Goal: Information Seeking & Learning: Learn about a topic

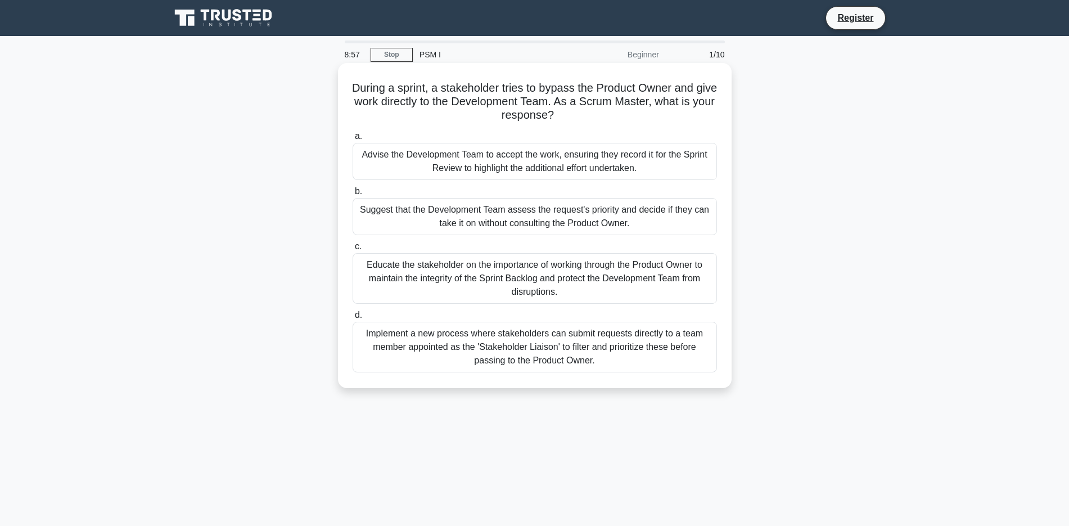
click at [389, 273] on div "Educate the stakeholder on the importance of working through the Product Owner …" at bounding box center [534, 278] width 364 height 51
click at [352, 250] on input "c. Educate the stakeholder on the importance of working through the Product Own…" at bounding box center [352, 246] width 0 height 7
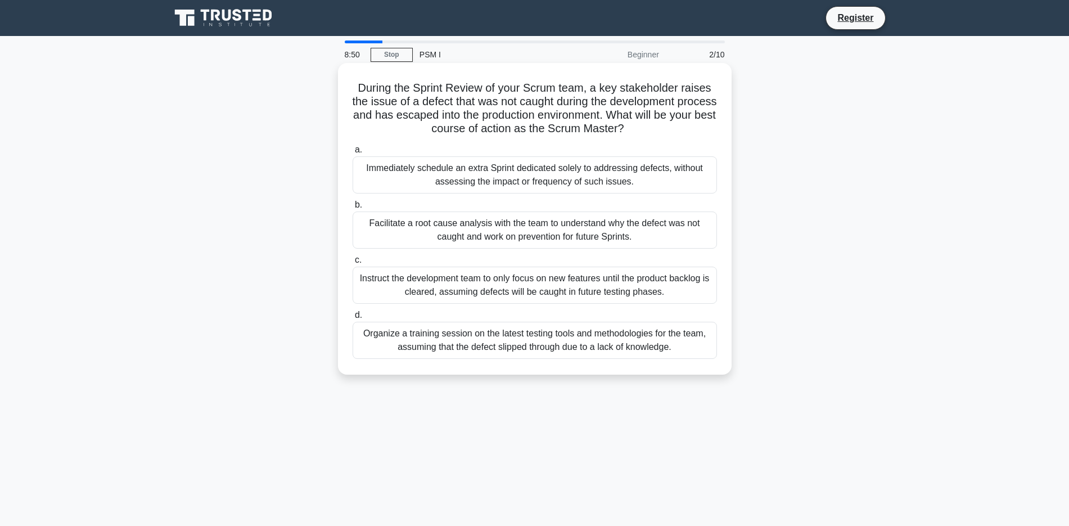
click at [375, 277] on div "Instruct the development team to only focus on new features until the product b…" at bounding box center [534, 284] width 364 height 37
click at [352, 264] on input "c. Instruct the development team to only focus on new features until the produc…" at bounding box center [352, 259] width 0 height 7
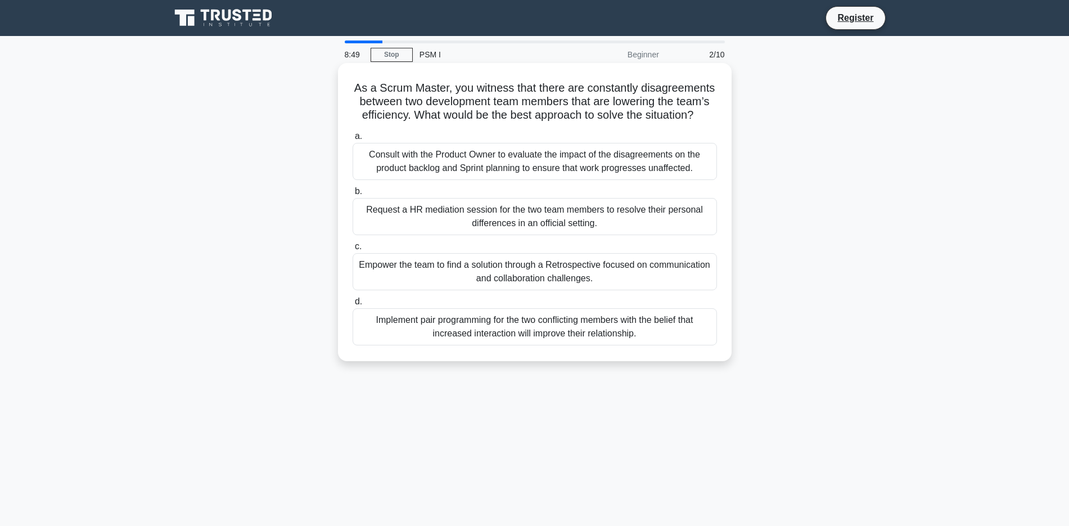
click at [378, 268] on div "Empower the team to find a solution through a Retrospective focused on communic…" at bounding box center [534, 271] width 364 height 37
click at [352, 250] on input "c. Empower the team to find a solution through a Retrospective focused on commu…" at bounding box center [352, 246] width 0 height 7
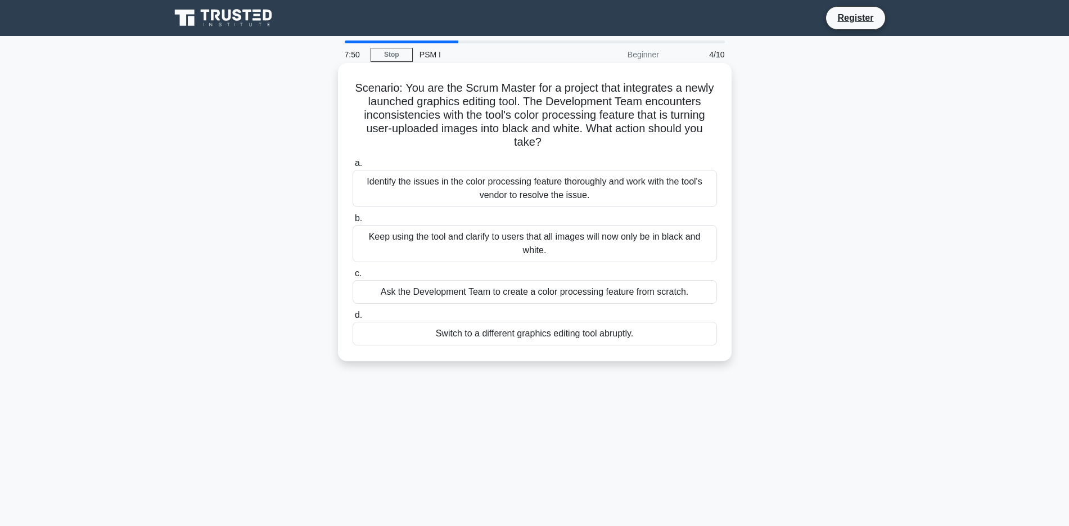
click at [365, 179] on div "Identify the issues in the color processing feature thoroughly and work with th…" at bounding box center [534, 188] width 364 height 37
click at [352, 167] on input "a. Identify the issues in the color processing feature thoroughly and work with…" at bounding box center [352, 163] width 0 height 7
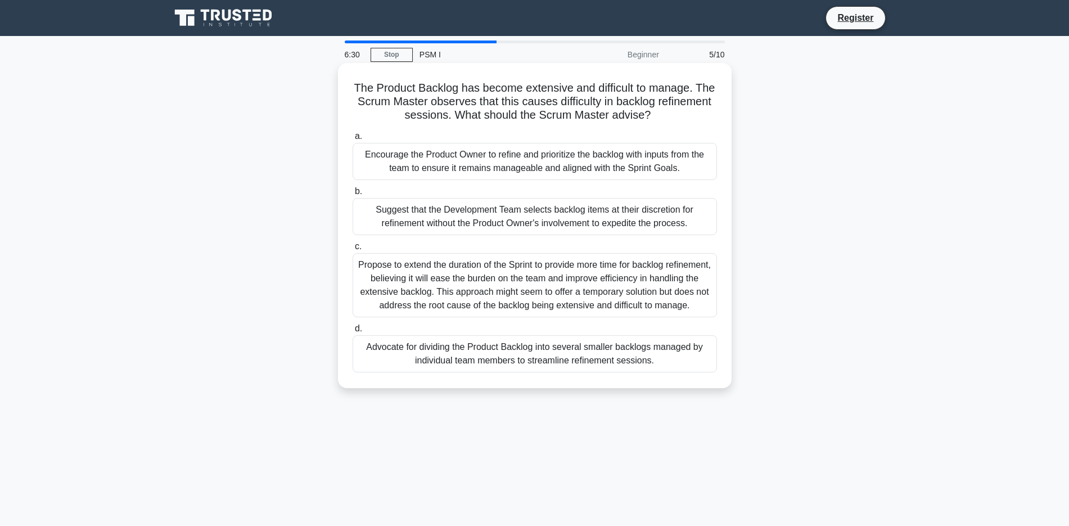
click at [414, 296] on div "Propose to extend the duration of the Sprint to provide more time for backlog r…" at bounding box center [534, 285] width 364 height 64
click at [352, 250] on input "c. Propose to extend the duration of the Sprint to provide more time for backlo…" at bounding box center [352, 246] width 0 height 7
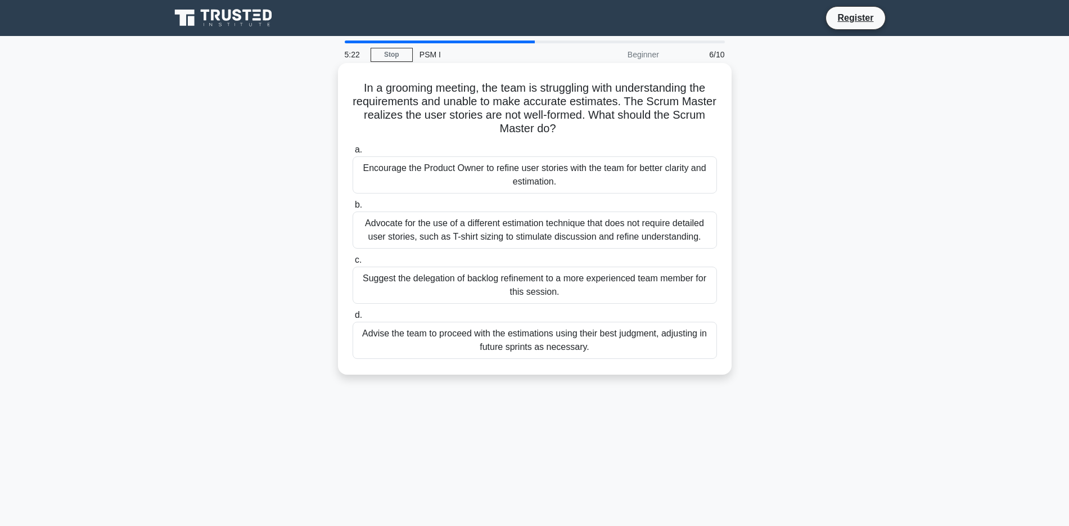
click at [458, 181] on div "Encourage the Product Owner to refine user stories with the team for better cla…" at bounding box center [534, 174] width 364 height 37
click at [352, 153] on input "a. Encourage the Product Owner to refine user stories with the team for better …" at bounding box center [352, 149] width 0 height 7
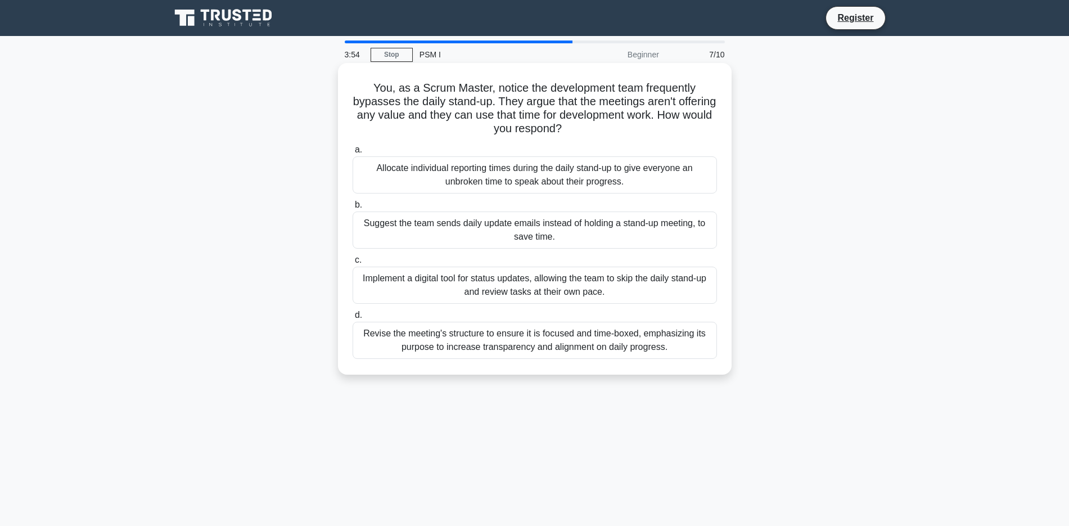
click at [504, 234] on div "Suggest the team sends daily update emails instead of holding a stand-up meetin…" at bounding box center [534, 229] width 364 height 37
click at [352, 209] on input "b. Suggest the team sends daily update emails instead of holding a stand-up mee…" at bounding box center [352, 204] width 0 height 7
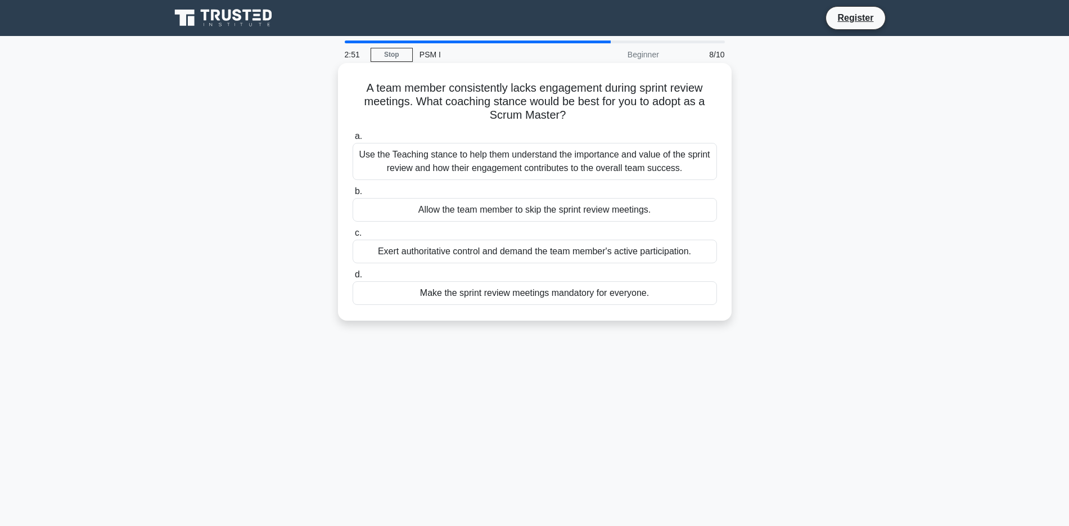
click at [401, 157] on div "Use the Teaching stance to help them understand the importance and value of the…" at bounding box center [534, 161] width 364 height 37
click at [352, 140] on input "a. Use the Teaching stance to help them understand the importance and value of …" at bounding box center [352, 136] width 0 height 7
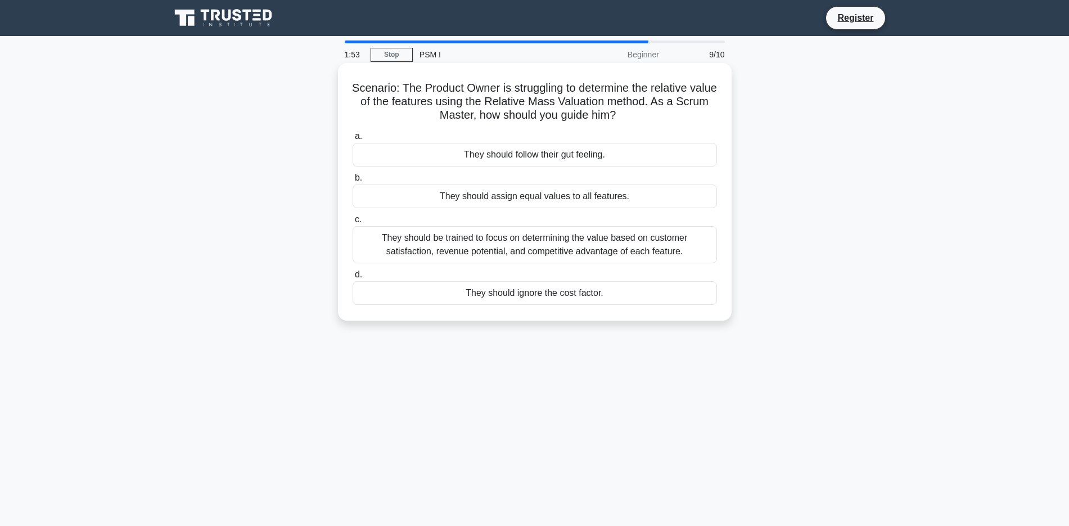
click at [485, 196] on div "They should assign equal values to all features." at bounding box center [534, 196] width 364 height 24
click at [352, 182] on input "b. They should assign equal values to all features." at bounding box center [352, 177] width 0 height 7
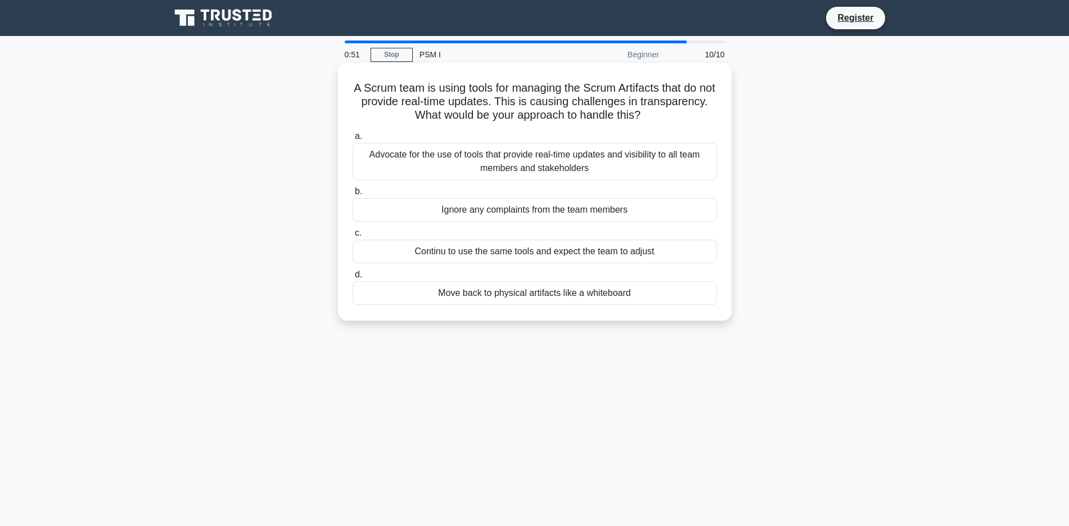
click at [522, 162] on div "Advocate for the use of tools that provide real-time updates and visibility to …" at bounding box center [534, 161] width 364 height 37
click at [352, 140] on input "a. Advocate for the use of tools that provide real-time updates and visibility …" at bounding box center [352, 136] width 0 height 7
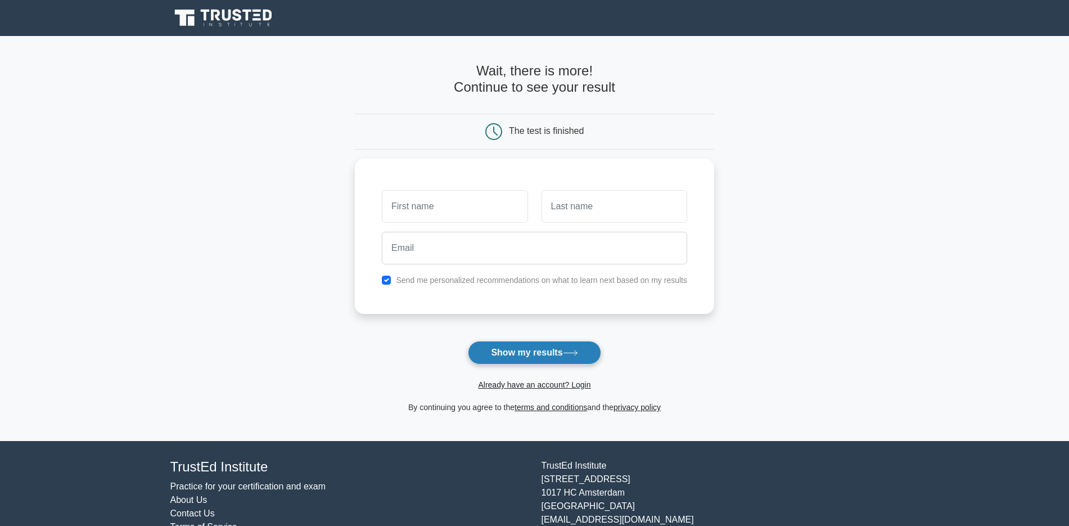
click at [518, 358] on button "Show my results" at bounding box center [534, 353] width 133 height 24
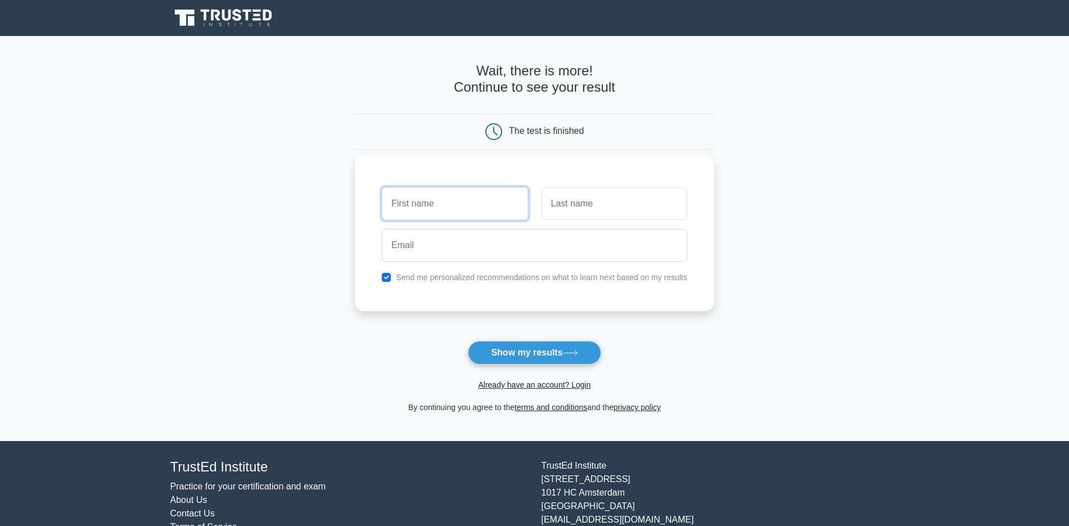
click at [452, 209] on input "text" at bounding box center [455, 203] width 146 height 33
type input "[PERSON_NAME]"
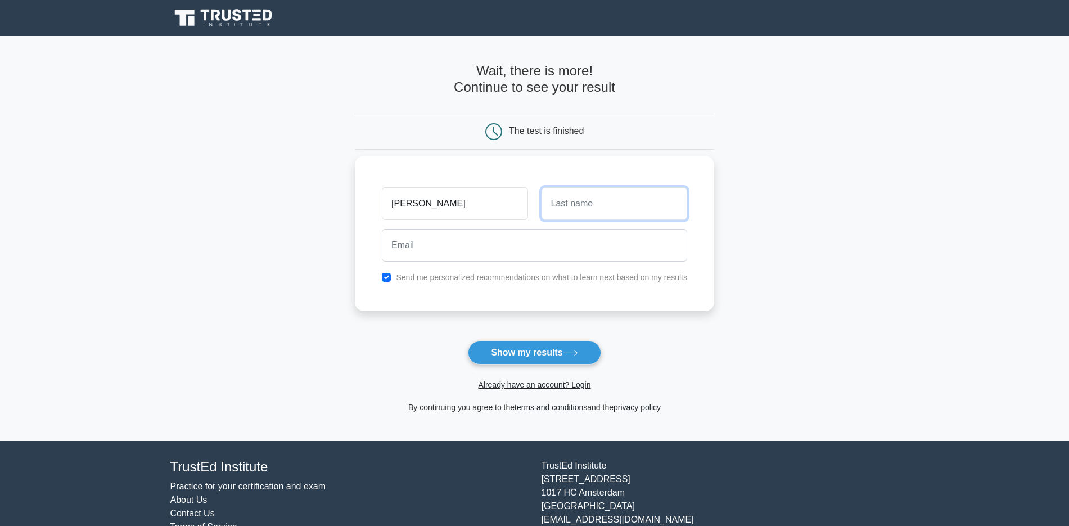
click at [562, 200] on input "text" at bounding box center [614, 203] width 146 height 33
type input "Yakubu"
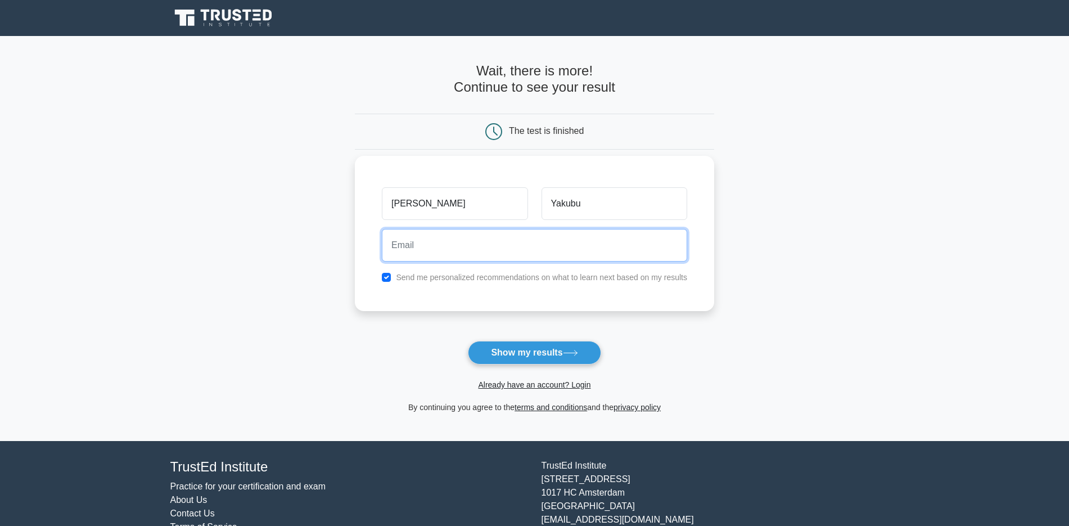
click at [486, 252] on input "email" at bounding box center [534, 245] width 305 height 33
type input "ahmadnezi@yahoo.com"
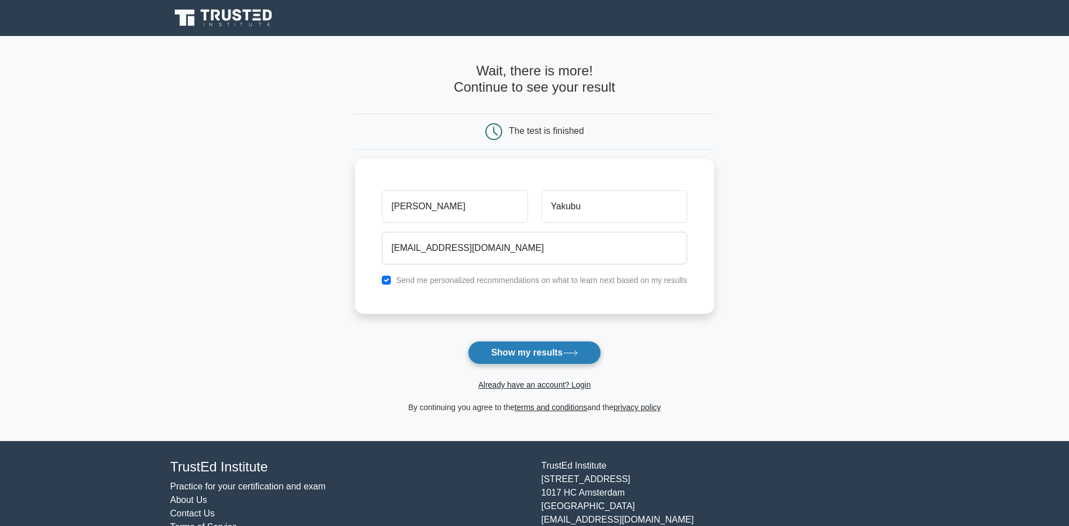
click at [506, 354] on button "Show my results" at bounding box center [534, 353] width 133 height 24
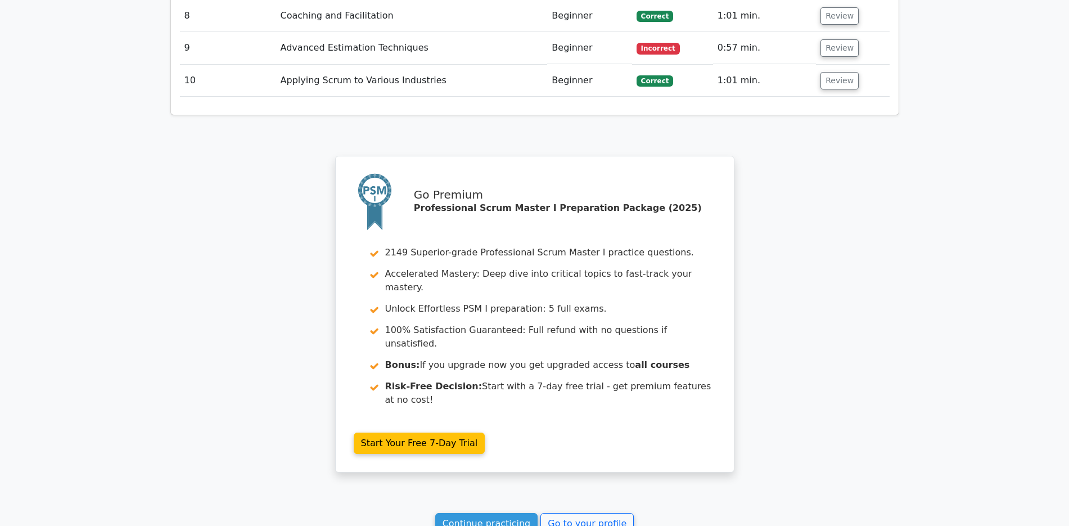
scroll to position [1799, 0]
click at [486, 512] on link "Continue practicing" at bounding box center [486, 522] width 103 height 21
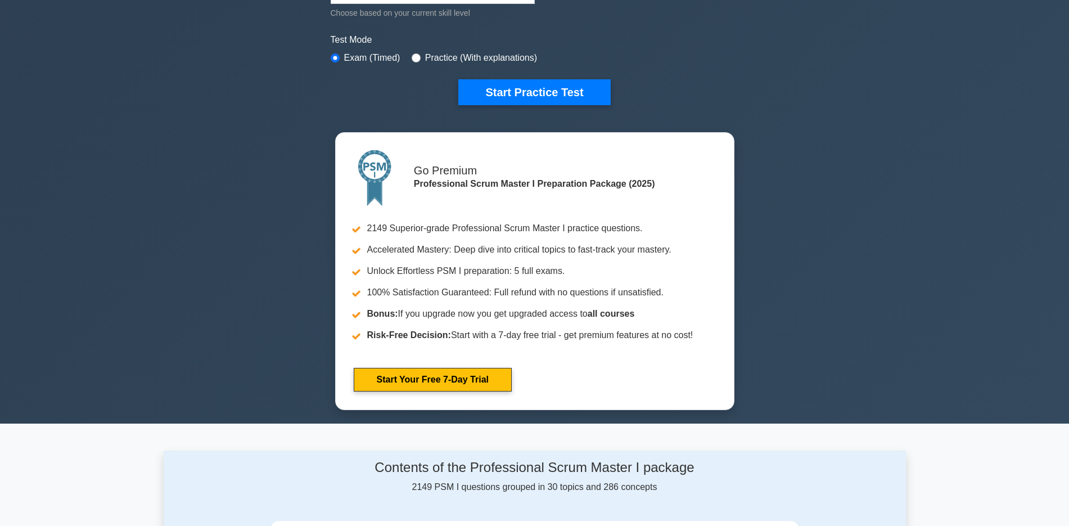
scroll to position [169, 0]
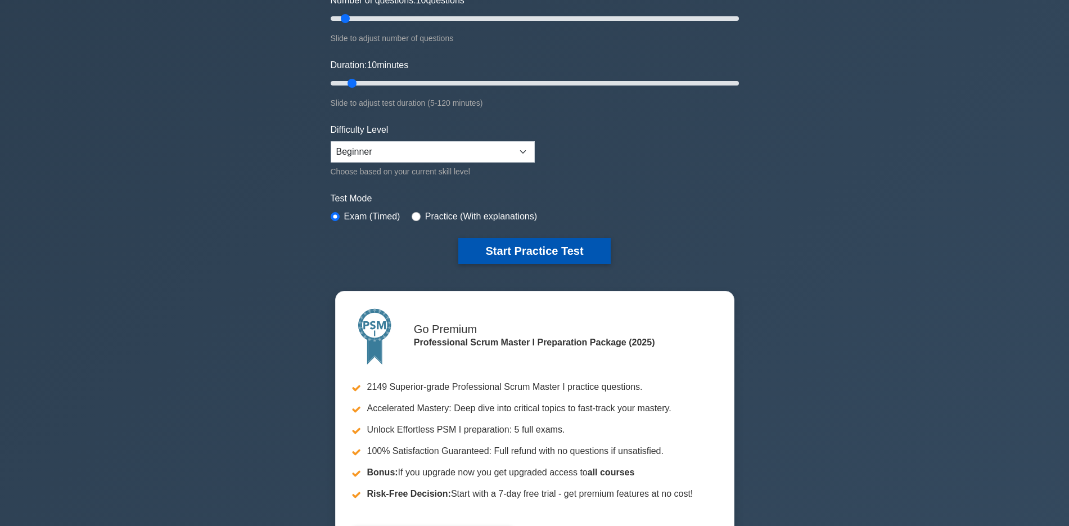
click at [538, 247] on button "Start Practice Test" at bounding box center [534, 251] width 152 height 26
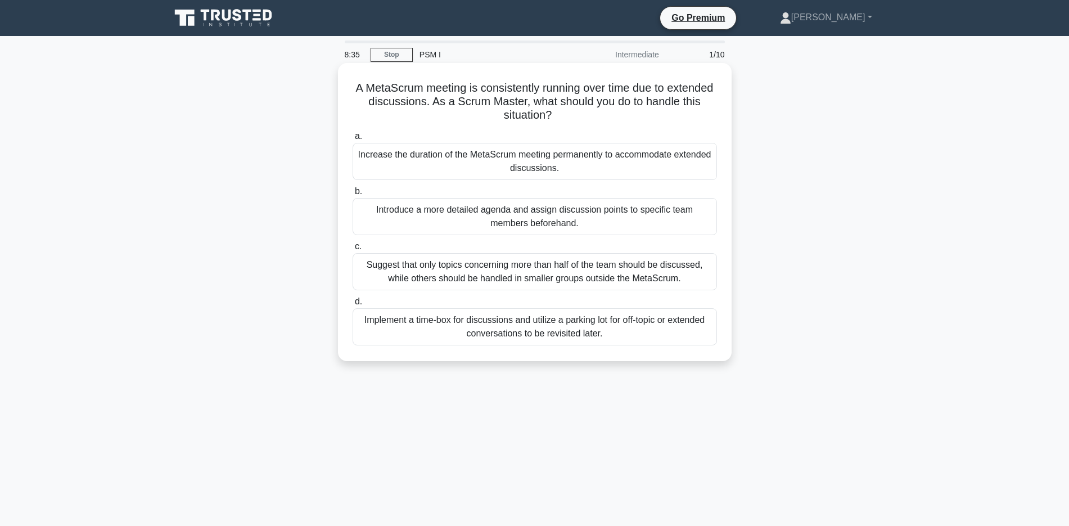
click at [549, 331] on div "Implement a time-box for discussions and utilize a parking lot for off-topic or…" at bounding box center [534, 326] width 364 height 37
click at [352, 305] on input "d. Implement a time-box for discussions and utilize a parking lot for off-topic…" at bounding box center [352, 301] width 0 height 7
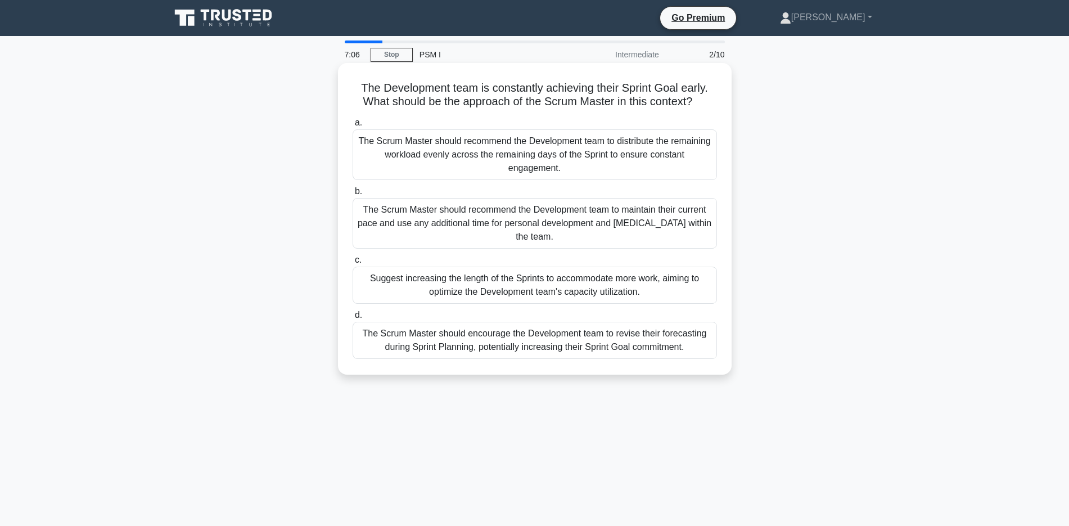
click at [476, 203] on div "The Scrum Master should recommend the Development team to maintain their curren…" at bounding box center [534, 223] width 364 height 51
click at [352, 195] on input "b. The Scrum Master should recommend the Development team to maintain their cur…" at bounding box center [352, 191] width 0 height 7
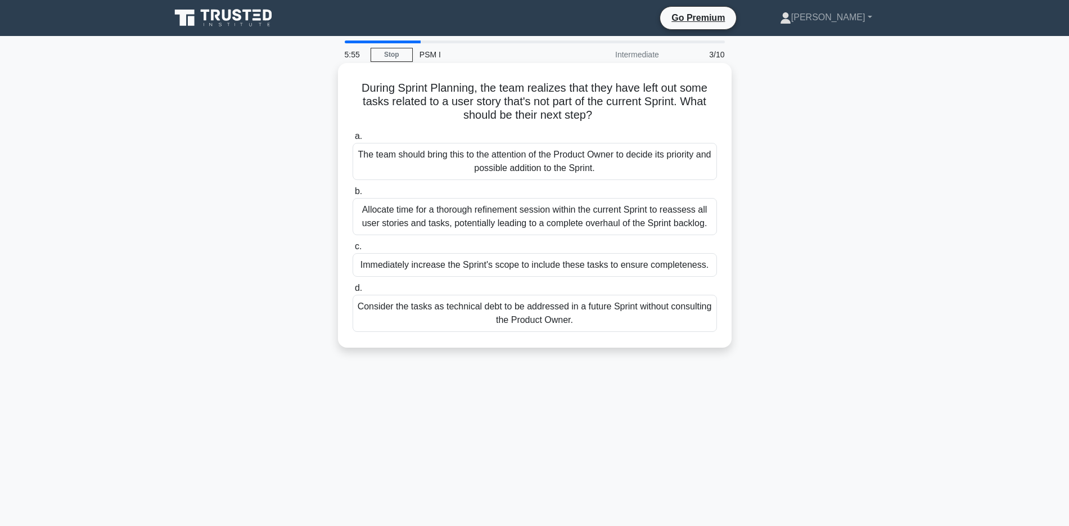
click at [446, 219] on div "Allocate time for a thorough refinement session within the current Sprint to re…" at bounding box center [534, 216] width 364 height 37
click at [352, 195] on input "b. Allocate time for a thorough refinement session within the current Sprint to…" at bounding box center [352, 191] width 0 height 7
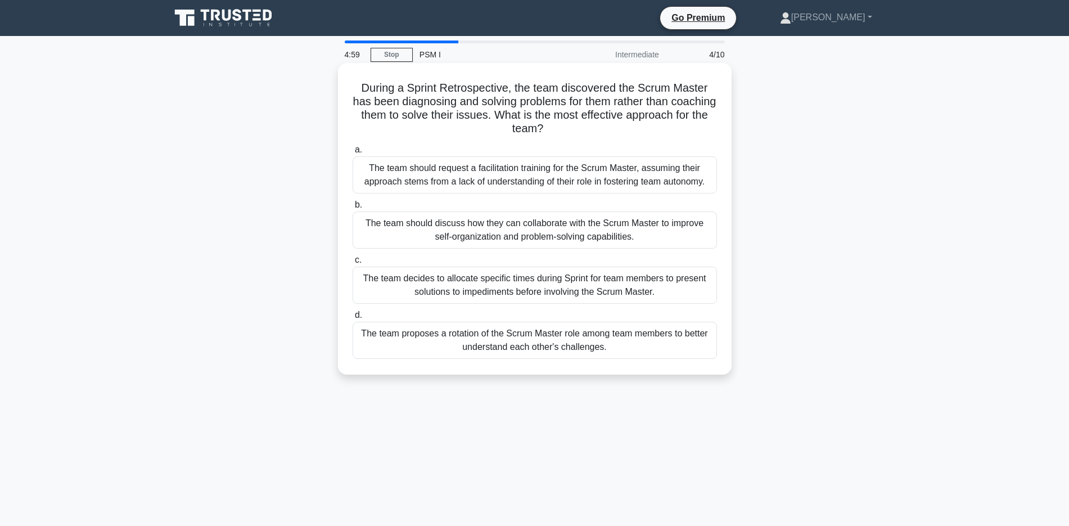
click at [600, 351] on div "The team proposes a rotation of the Scrum Master role among team members to bet…" at bounding box center [534, 340] width 364 height 37
click at [352, 319] on input "d. The team proposes a rotation of the Scrum Master role among team members to …" at bounding box center [352, 314] width 0 height 7
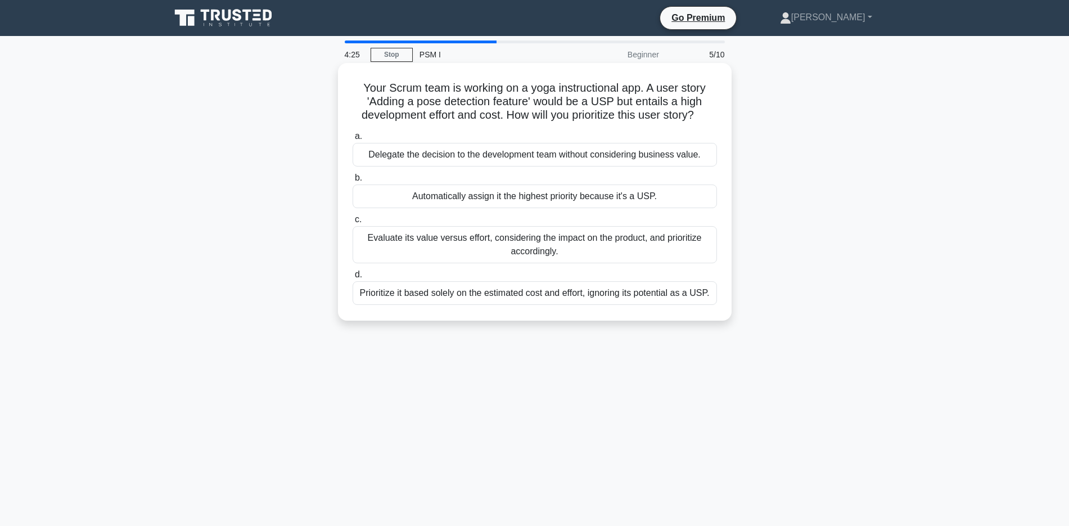
click at [505, 242] on div "Evaluate its value versus effort, considering the impact on the product, and pr…" at bounding box center [534, 244] width 364 height 37
click at [352, 223] on input "c. Evaluate its value versus effort, considering the impact on the product, and…" at bounding box center [352, 219] width 0 height 7
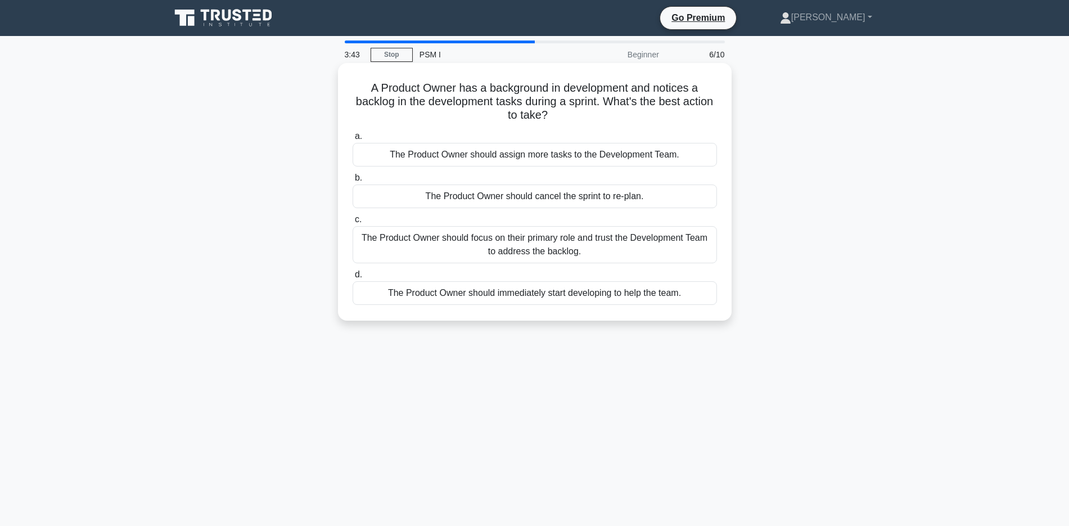
click at [512, 254] on div "The Product Owner should focus on their primary role and trust the Development …" at bounding box center [534, 244] width 364 height 37
click at [352, 223] on input "c. The Product Owner should focus on their primary role and trust the Developme…" at bounding box center [352, 219] width 0 height 7
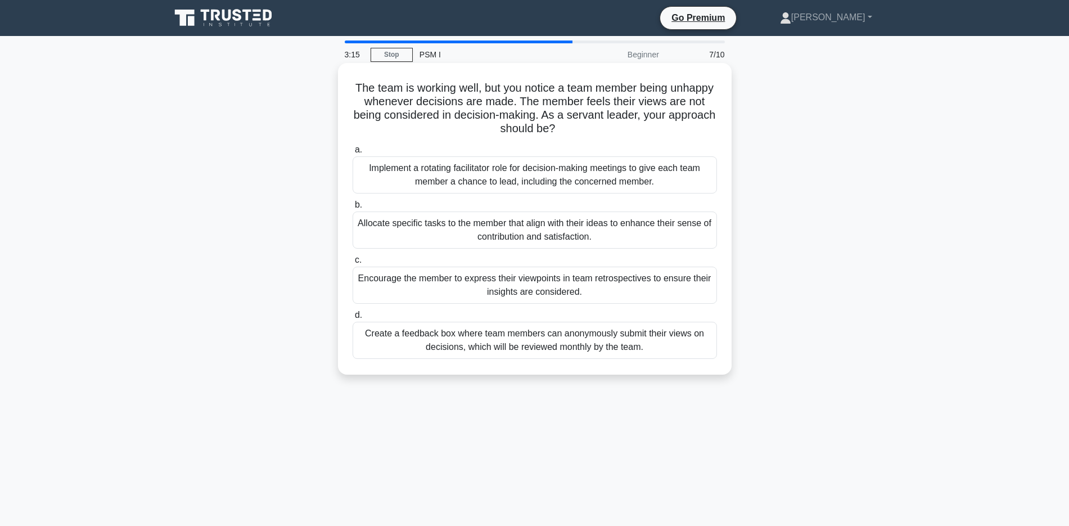
click at [384, 237] on div "Allocate specific tasks to the member that align with their ideas to enhance th…" at bounding box center [534, 229] width 364 height 37
click at [352, 209] on input "b. Allocate specific tasks to the member that align with their ideas to enhance…" at bounding box center [352, 204] width 0 height 7
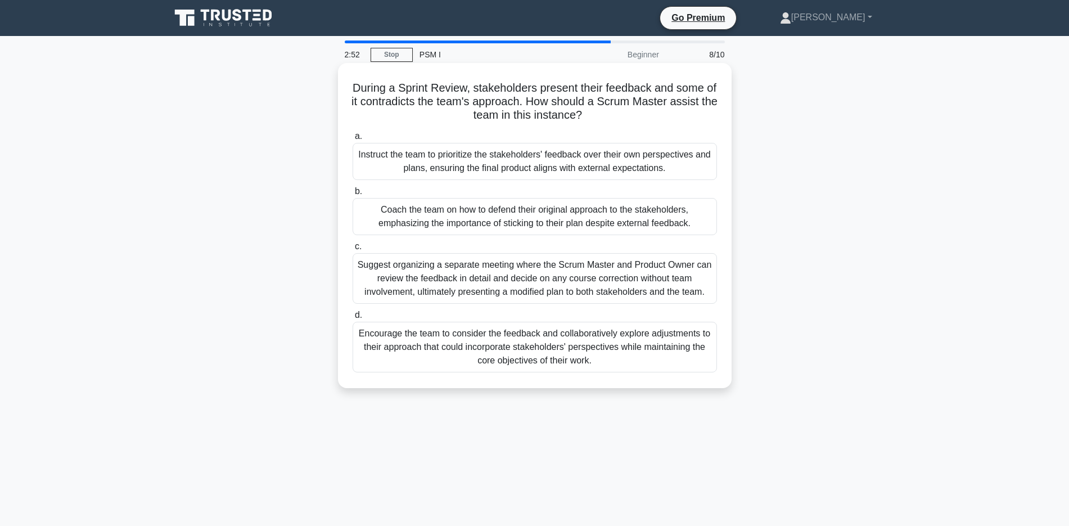
click at [533, 350] on div "Encourage the team to consider the feedback and collaboratively explore adjustm…" at bounding box center [534, 347] width 364 height 51
click at [352, 319] on input "d. Encourage the team to consider the feedback and collaboratively explore adju…" at bounding box center [352, 314] width 0 height 7
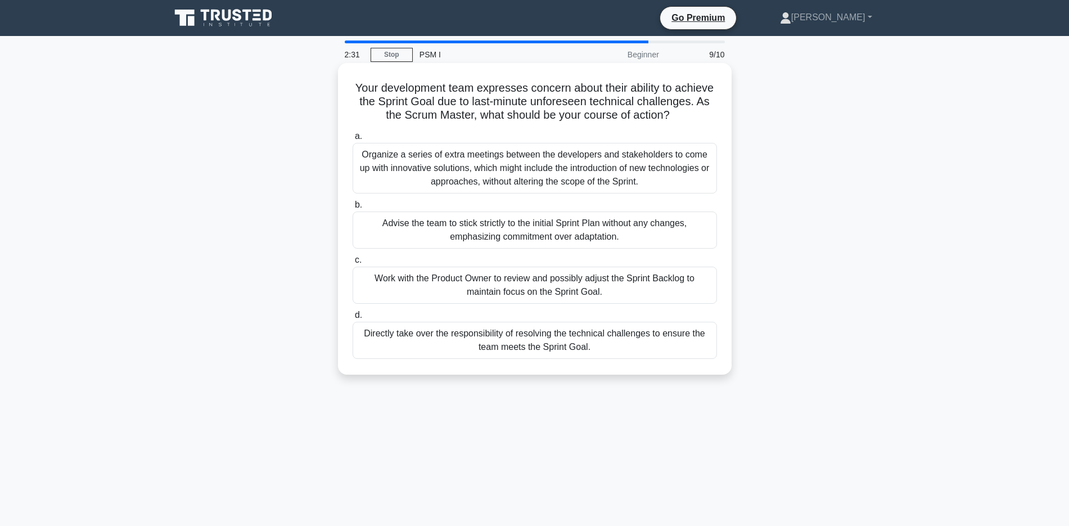
click at [477, 243] on div "Advise the team to stick strictly to the initial Sprint Plan without any change…" at bounding box center [534, 229] width 364 height 37
click at [352, 209] on input "b. Advise the team to stick strictly to the initial Sprint Plan without any cha…" at bounding box center [352, 204] width 0 height 7
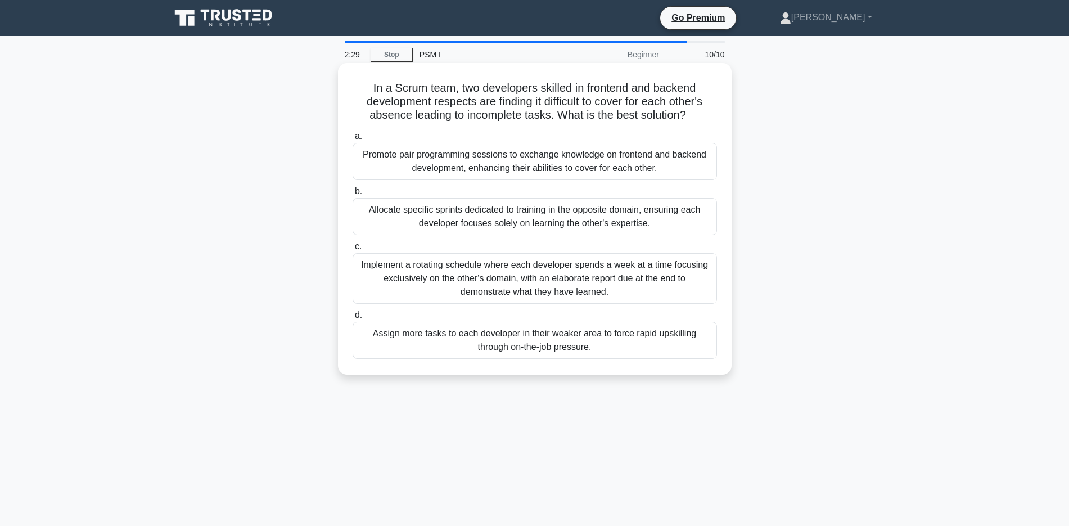
click at [519, 216] on div "Allocate specific sprints dedicated to training in the opposite domain, ensurin…" at bounding box center [534, 216] width 364 height 37
click at [352, 195] on input "b. Allocate specific sprints dedicated to training in the opposite domain, ensu…" at bounding box center [352, 191] width 0 height 7
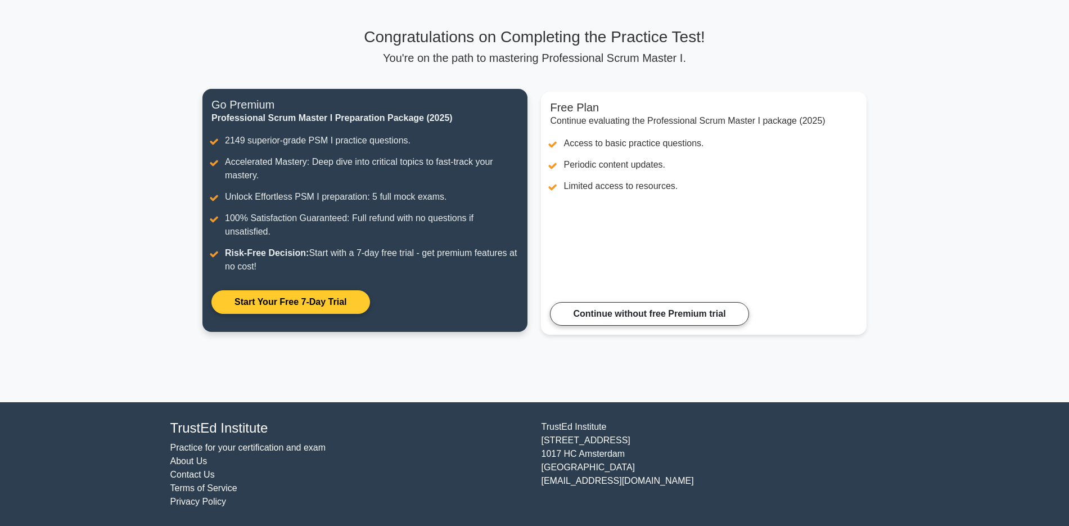
scroll to position [63, 0]
click at [278, 309] on link "Start Your Free 7-Day Trial" at bounding box center [290, 302] width 158 height 24
